Goal: Complete application form

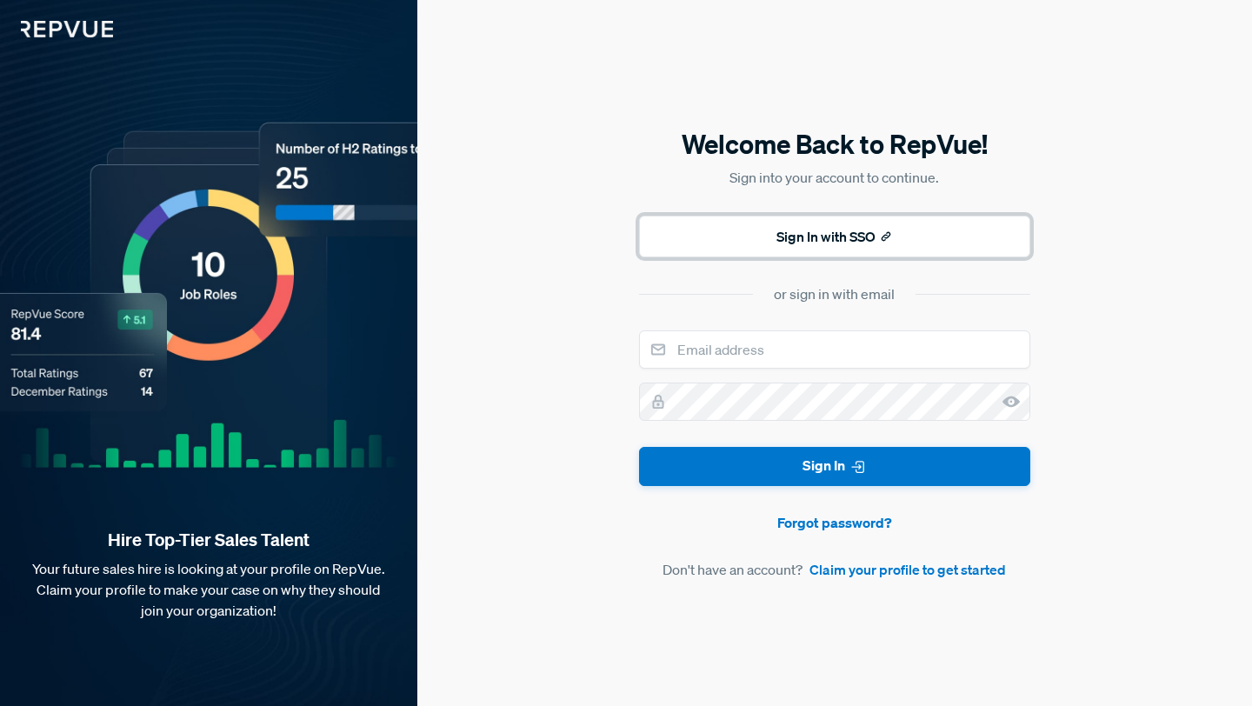
click at [747, 243] on button "Sign In with SSO" at bounding box center [834, 237] width 391 height 42
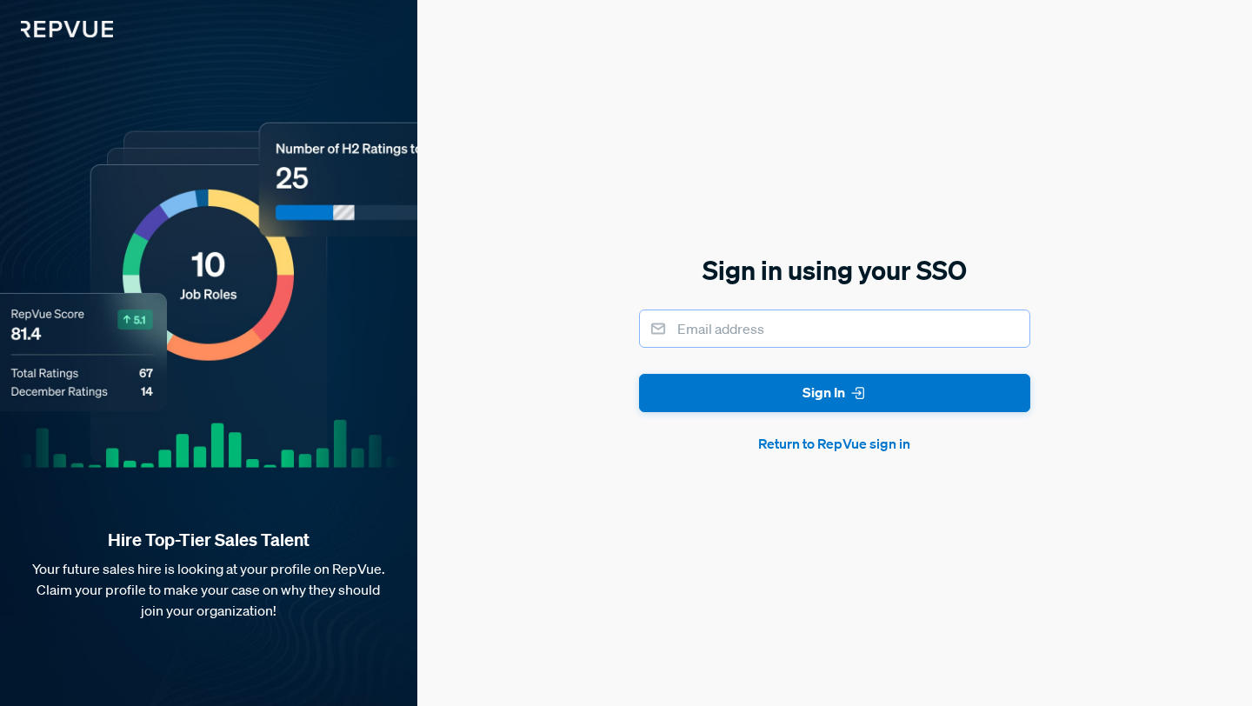
click at [753, 331] on input "email" at bounding box center [834, 328] width 391 height 38
type input "[EMAIL_ADDRESS][DOMAIN_NAME]"
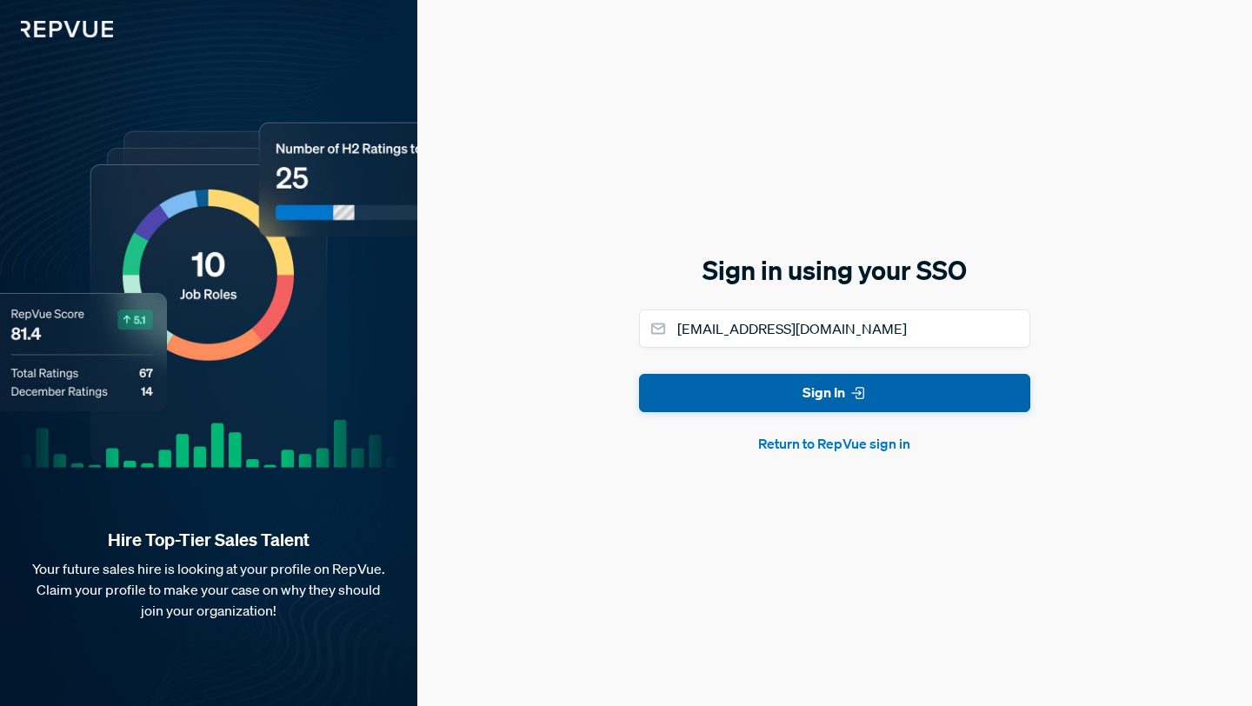
click at [776, 395] on button "Sign In" at bounding box center [834, 393] width 391 height 39
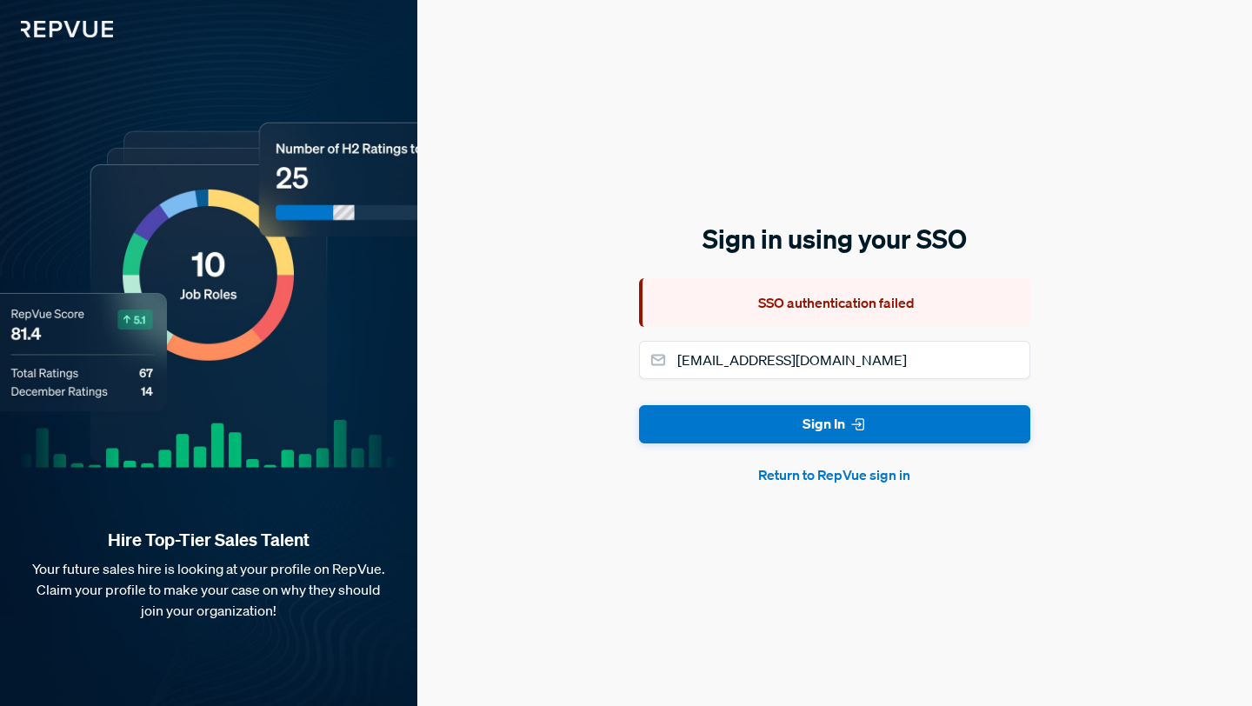
click at [829, 476] on button "Return to RepVue sign in" at bounding box center [834, 474] width 391 height 21
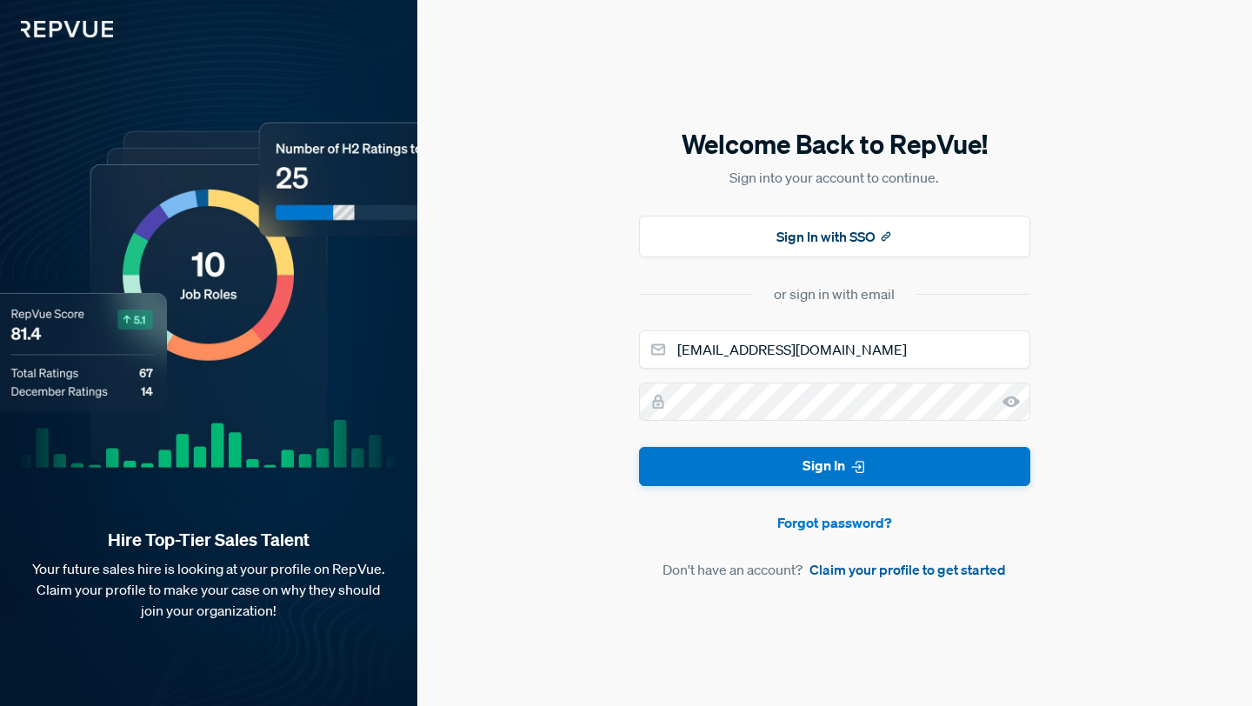
click at [858, 573] on link "Claim your profile to get started" at bounding box center [907, 569] width 196 height 21
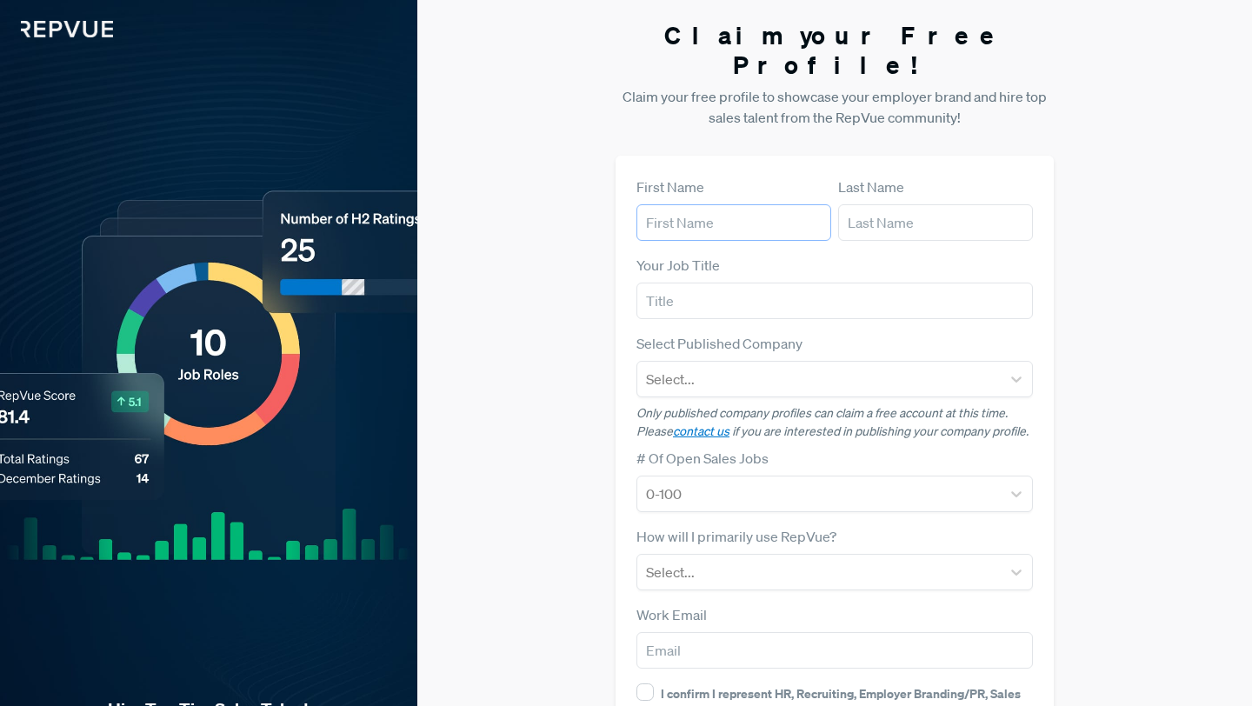
click at [730, 204] on input "text" at bounding box center [733, 222] width 195 height 37
type input "[PERSON_NAME]"
type input "Vadis"
type input "[EMAIL_ADDRESS][DOMAIN_NAME]"
click at [727, 283] on input "text" at bounding box center [834, 301] width 396 height 37
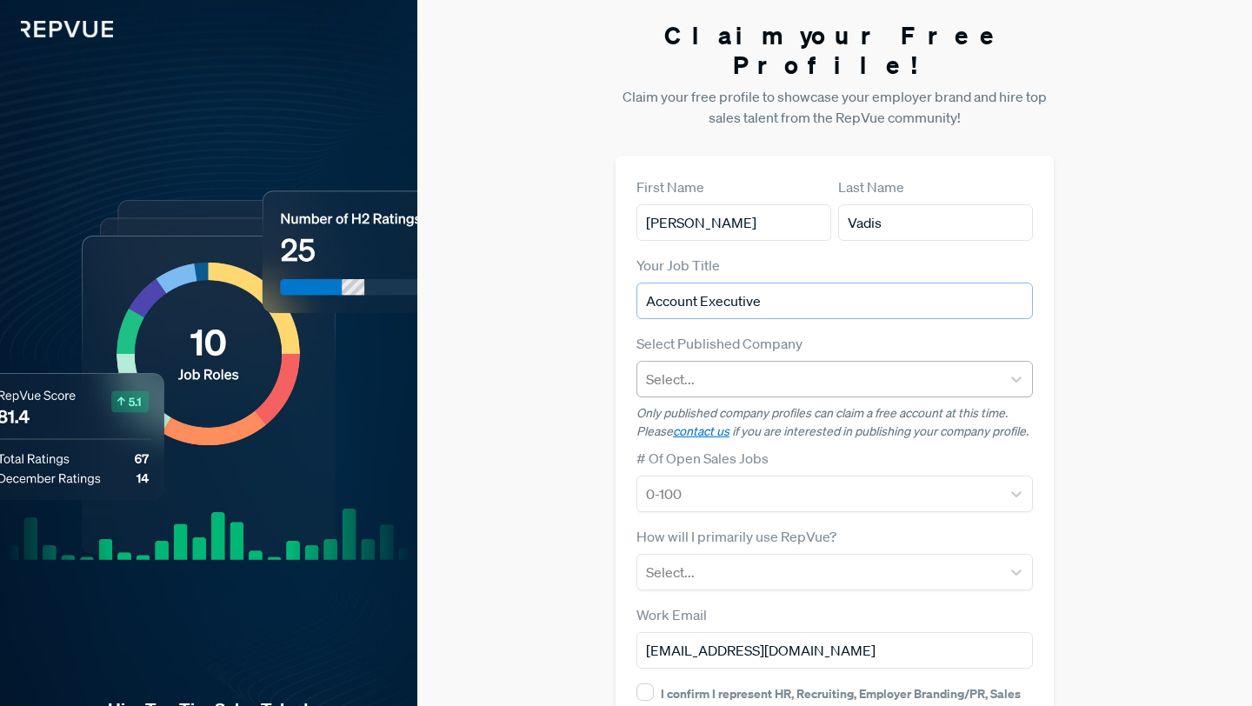
type input "Account Executive"
click at [735, 367] on div at bounding box center [819, 379] width 346 height 24
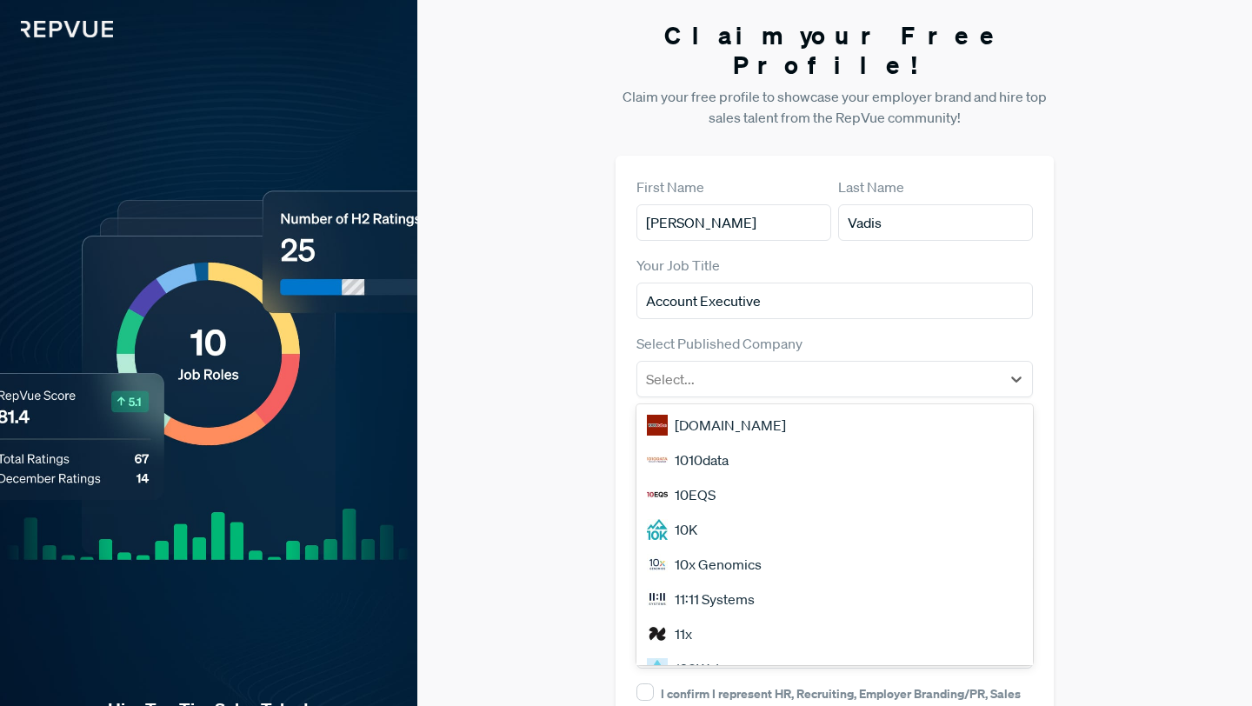
click at [833, 333] on div "Select Published Company [DOMAIN_NAME], 1 of 50. 50 results available. Use Up a…" at bounding box center [834, 365] width 396 height 64
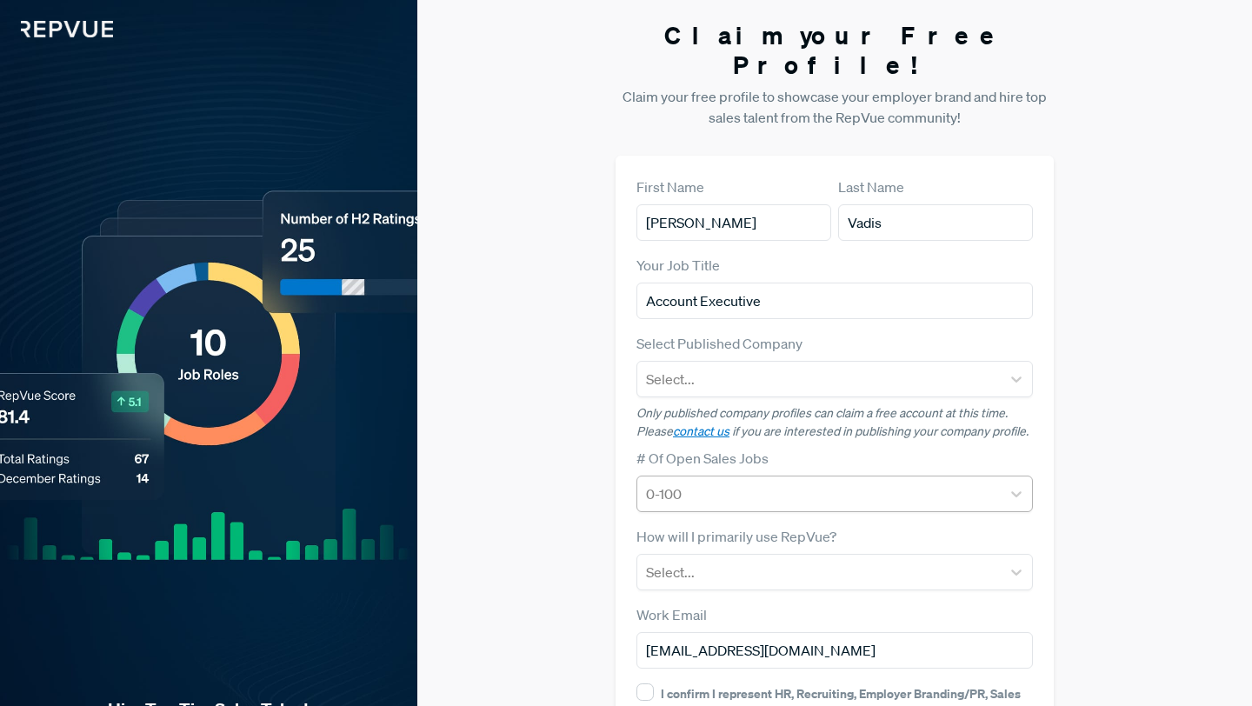
scroll to position [139, 0]
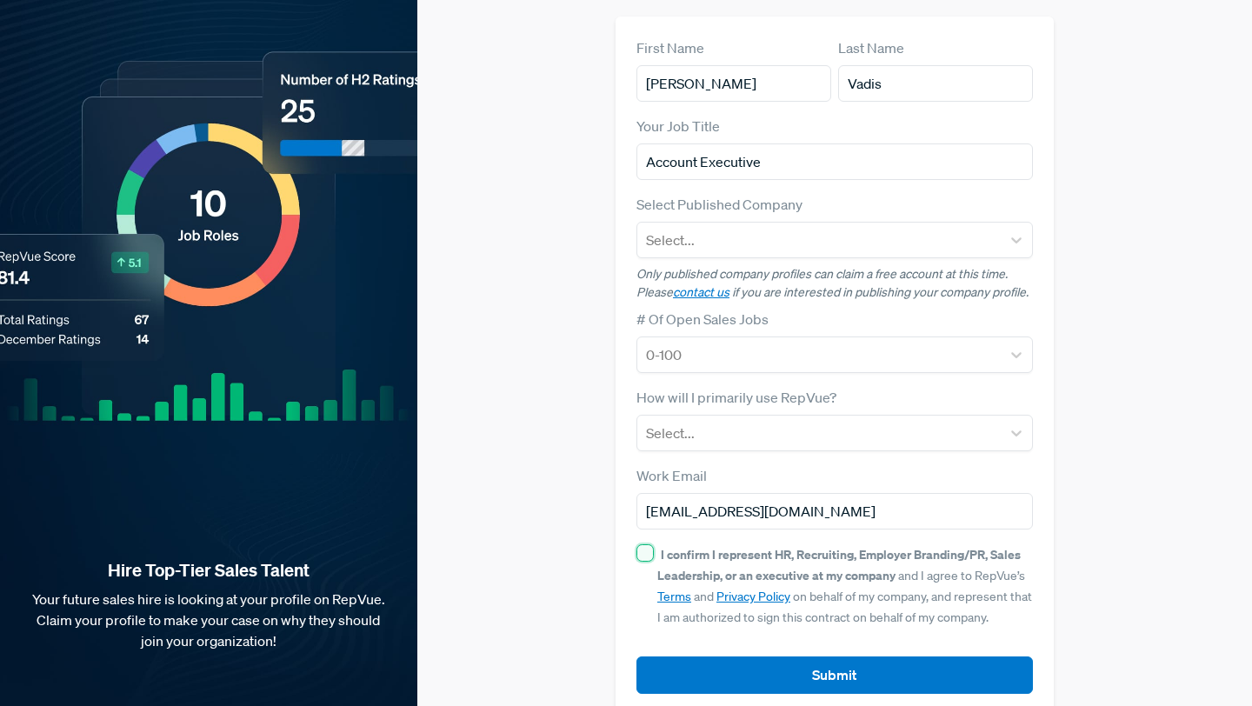
click at [645, 544] on input "I confirm I represent HR, Recruiting, Employer Branding/PR, Sales Leadership, o…" at bounding box center [644, 552] width 17 height 17
checkbox input "true"
click at [816, 421] on div at bounding box center [819, 433] width 346 height 24
click at [1048, 389] on div "First Name [PERSON_NAME] Last Name Vadis Your Job Title Account Executive Selec…" at bounding box center [834, 366] width 438 height 698
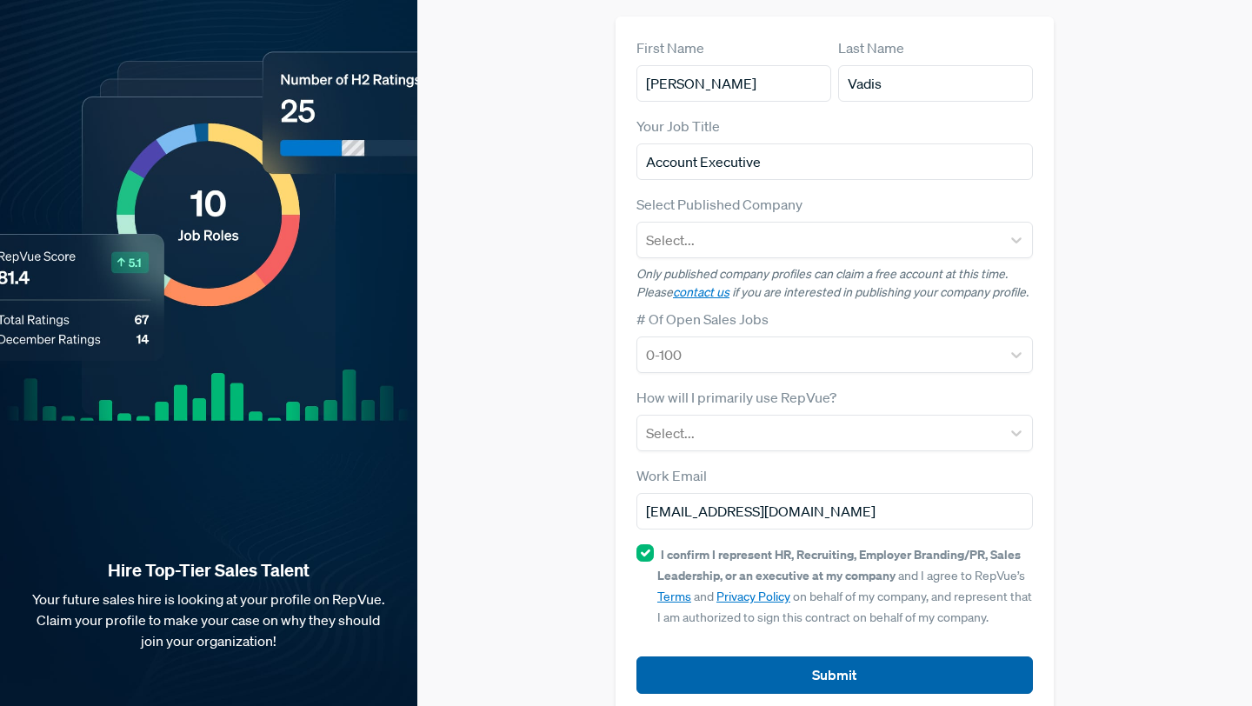
click at [863, 657] on button "Submit" at bounding box center [834, 674] width 396 height 37
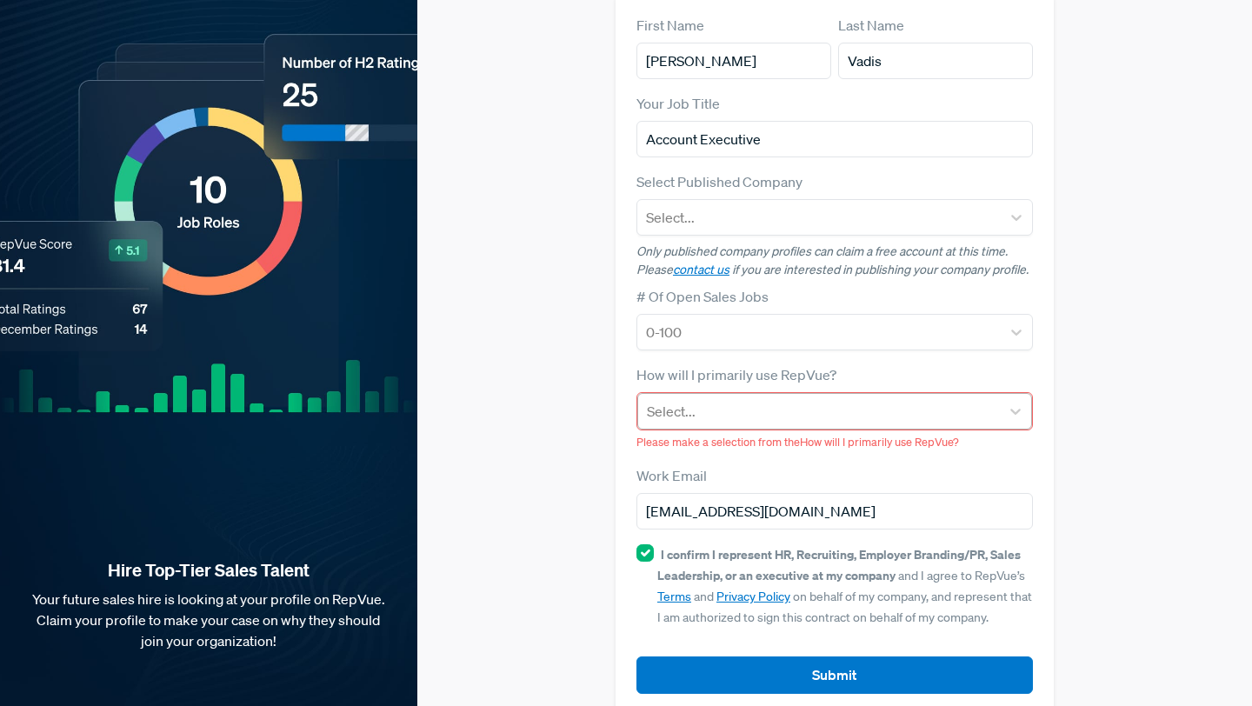
click at [861, 396] on div "Select..." at bounding box center [819, 411] width 362 height 31
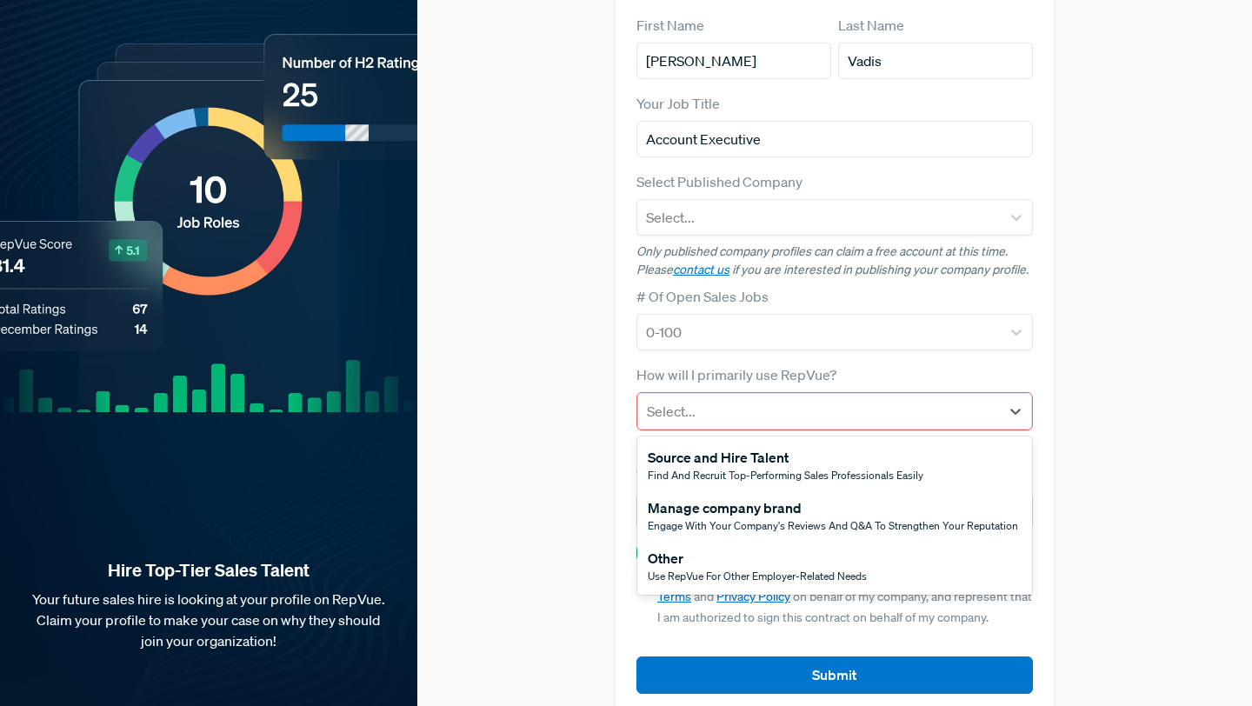
click at [804, 548] on div "Other" at bounding box center [757, 558] width 219 height 21
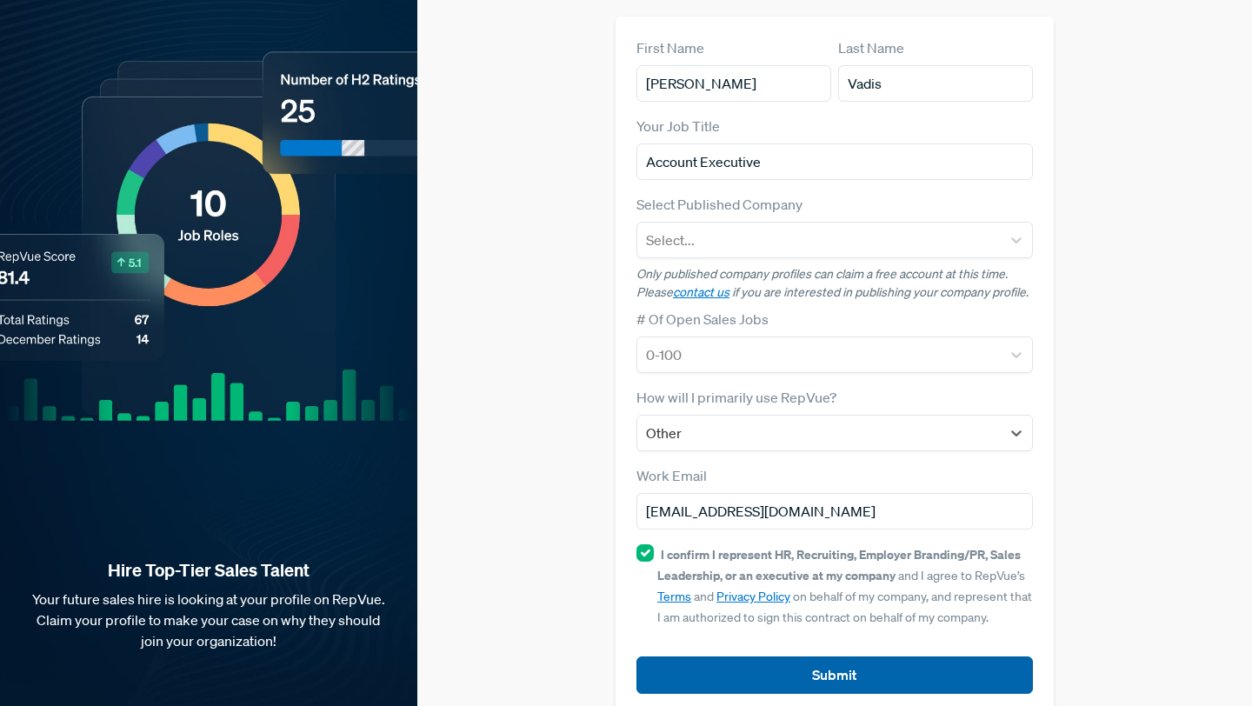
click at [783, 656] on button "Submit" at bounding box center [834, 674] width 396 height 37
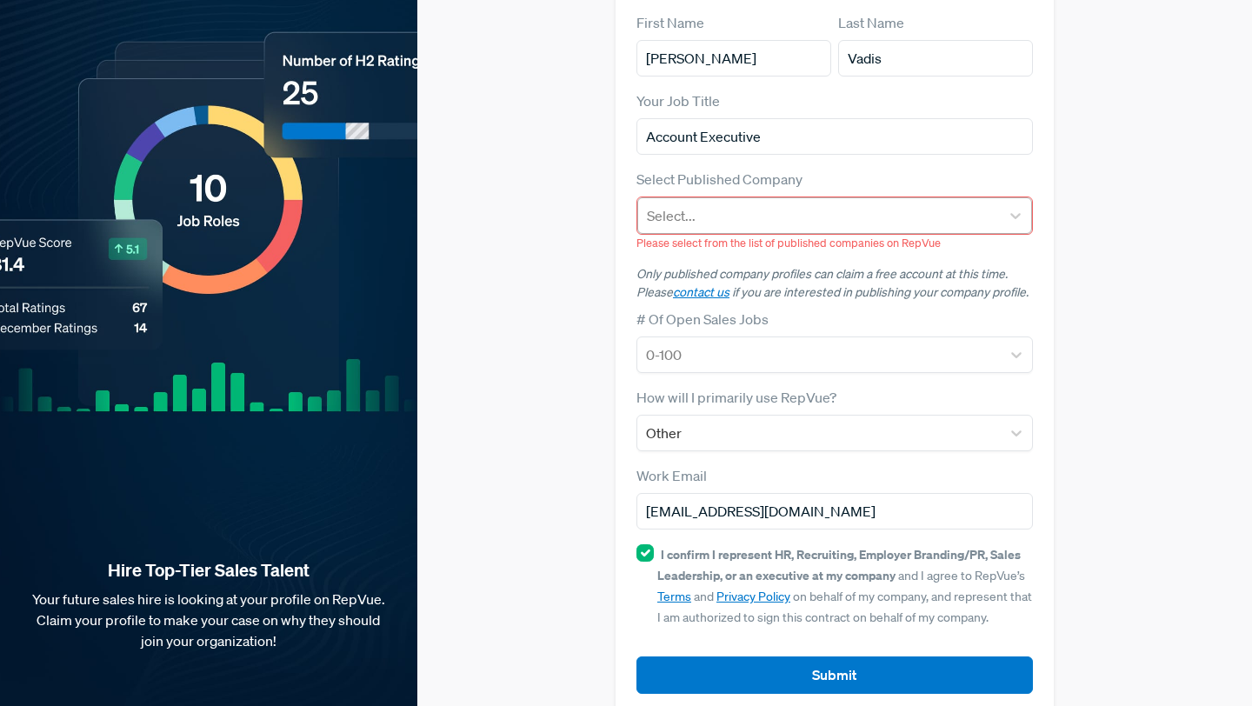
click at [741, 203] on div at bounding box center [819, 215] width 344 height 24
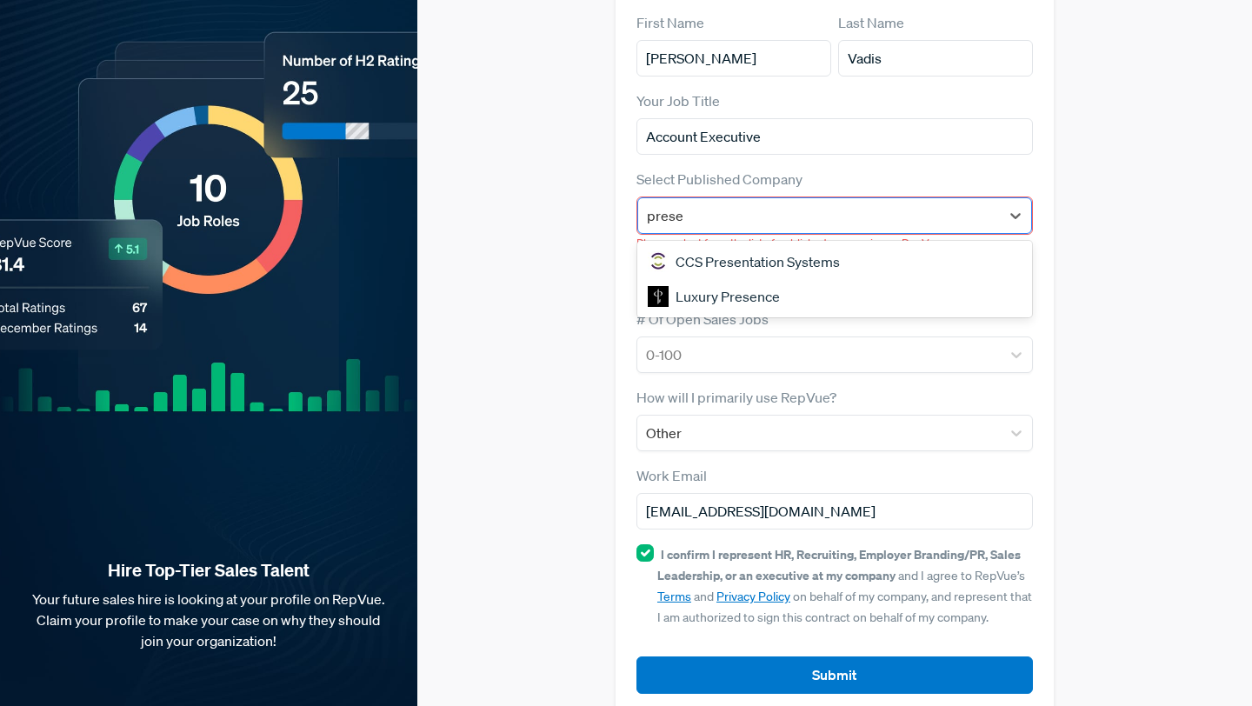
type input "preset"
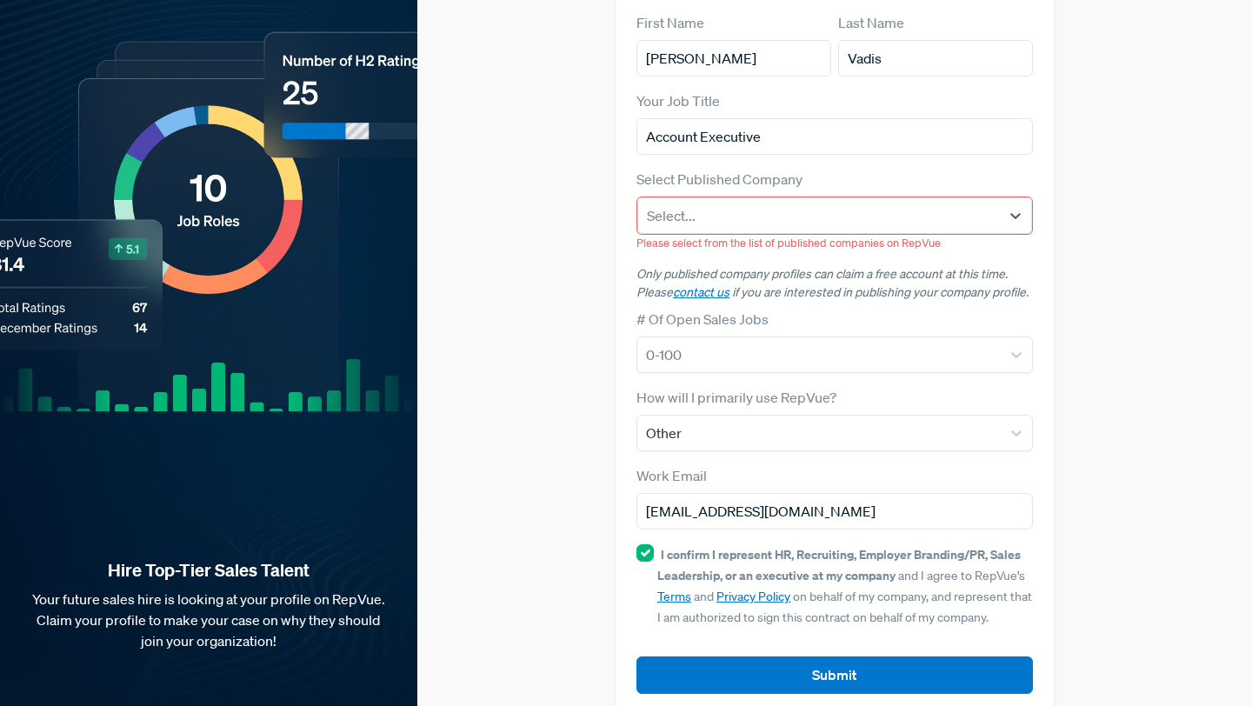
drag, startPoint x: 756, startPoint y: 183, endPoint x: 622, endPoint y: 170, distance: 135.3
click at [622, 170] on div "First Name [PERSON_NAME] Last Name Vadis Your Job Title Account Executive Selec…" at bounding box center [834, 352] width 438 height 723
type input "sprinklr"
click at [693, 244] on div "Sprinklr" at bounding box center [834, 261] width 395 height 35
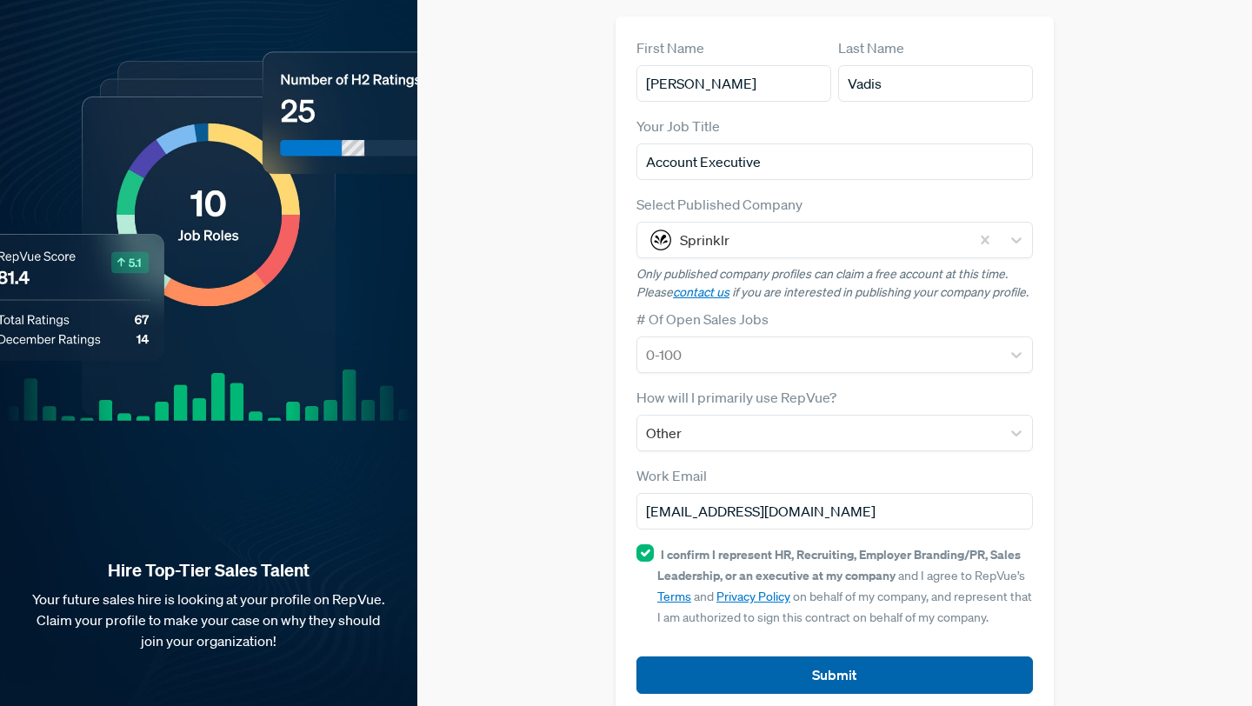
click at [755, 656] on button "Submit" at bounding box center [834, 674] width 396 height 37
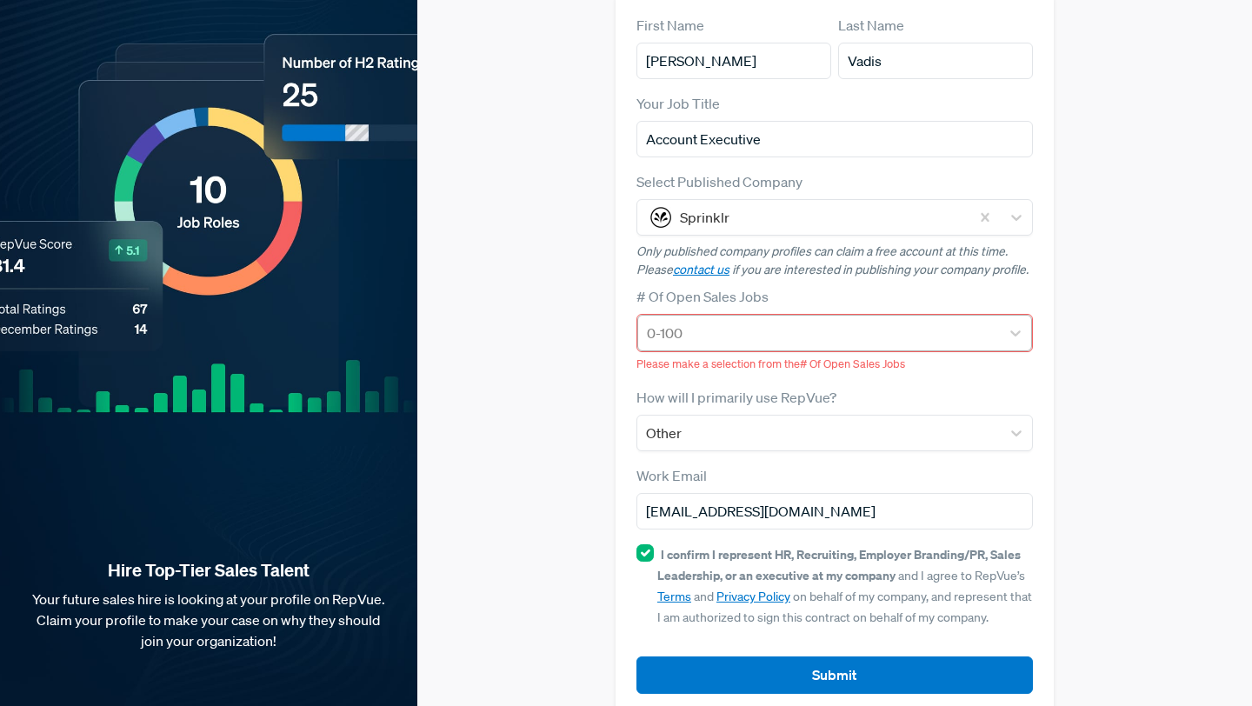
click at [761, 321] on div at bounding box center [819, 333] width 344 height 24
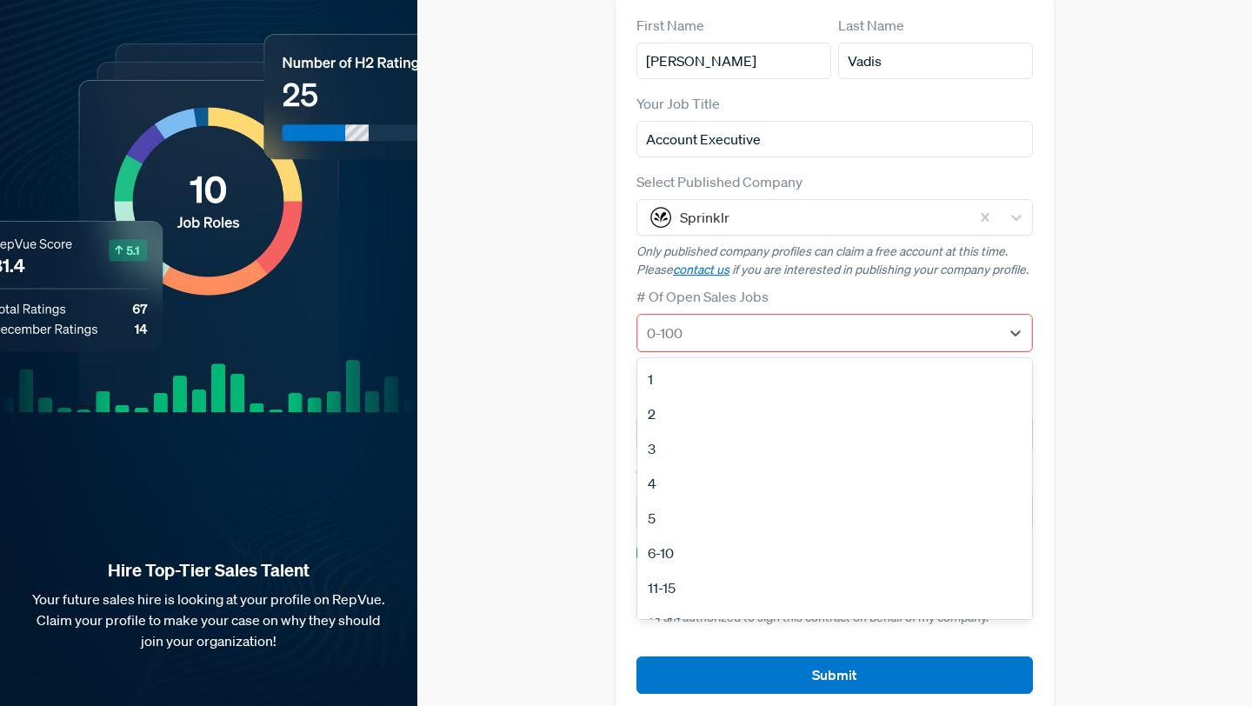
click at [751, 362] on div "1" at bounding box center [834, 379] width 395 height 35
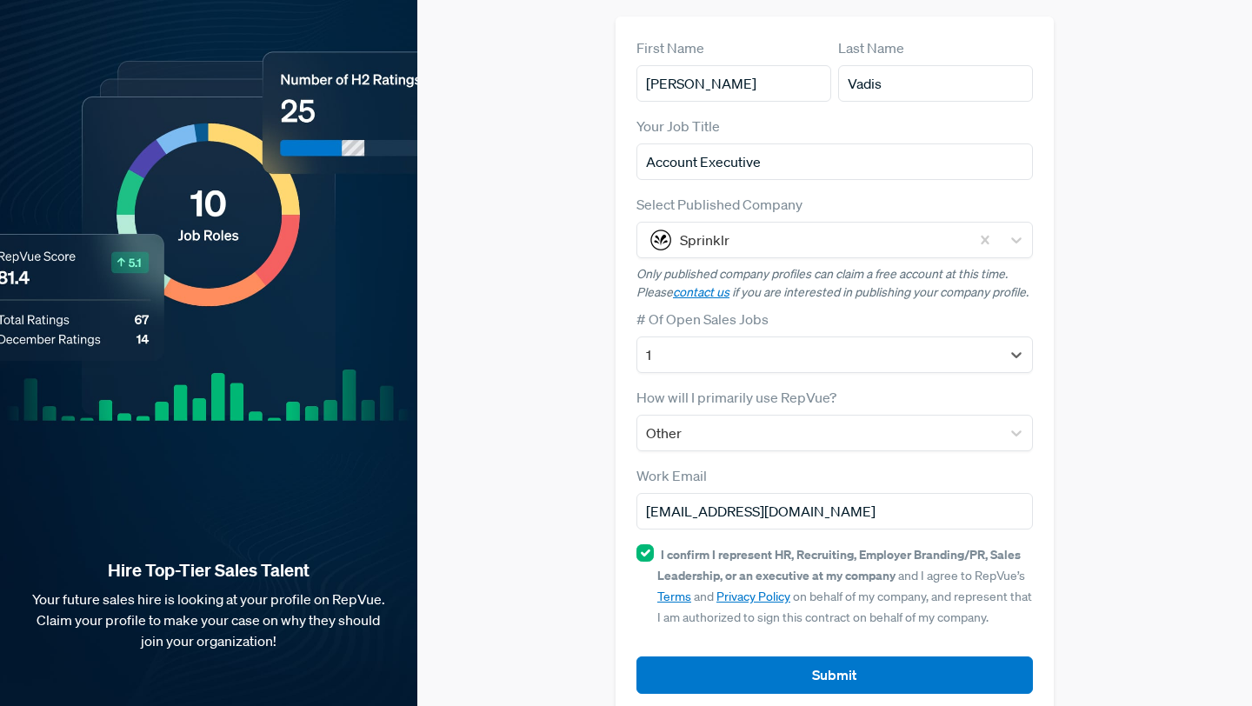
scroll to position [0, 0]
